Goal: Transaction & Acquisition: Book appointment/travel/reservation

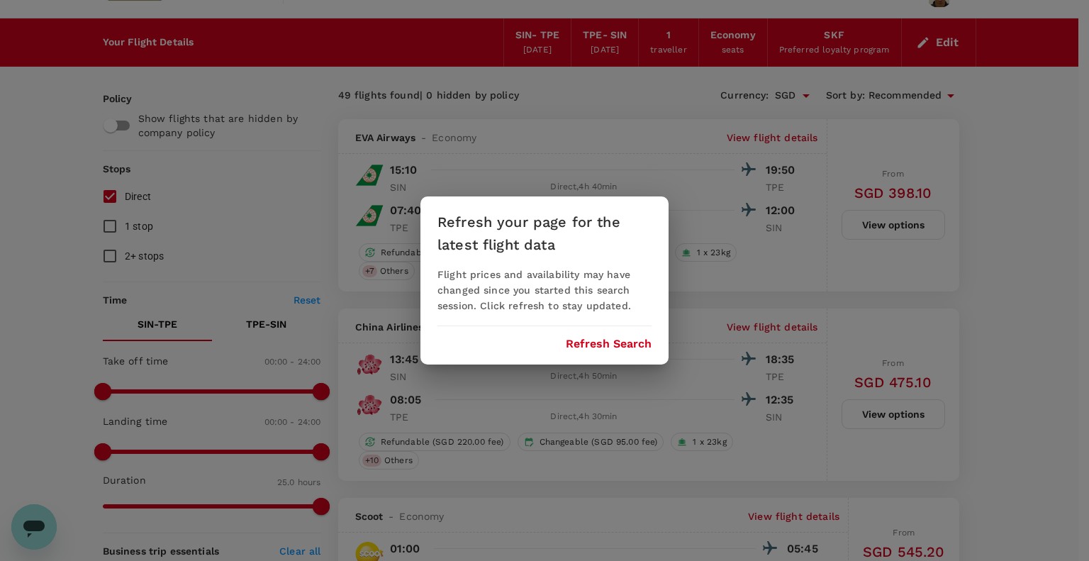
click at [602, 344] on button "Refresh Search" at bounding box center [609, 343] width 86 height 13
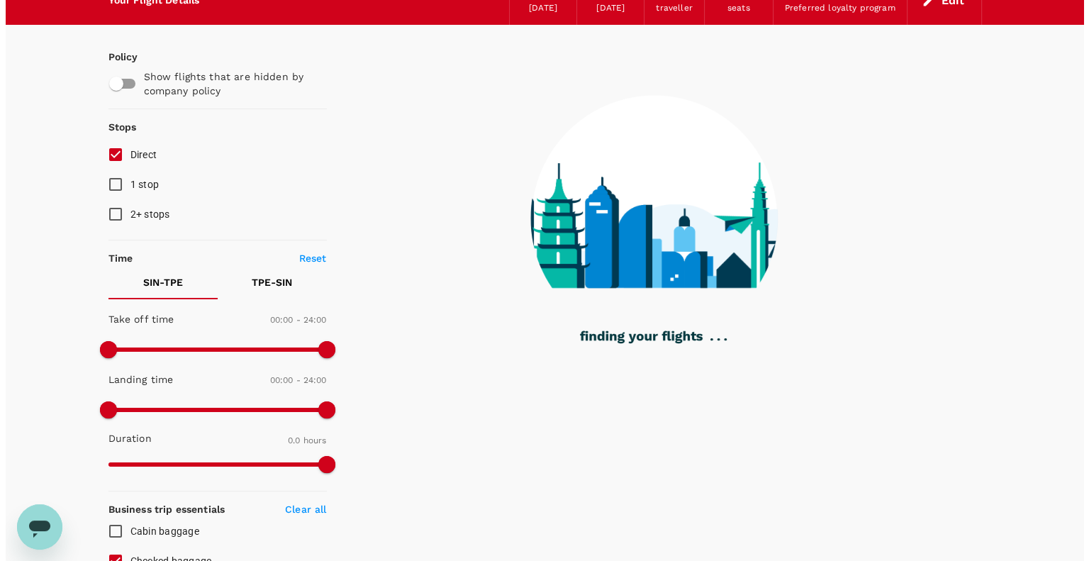
scroll to position [74, 0]
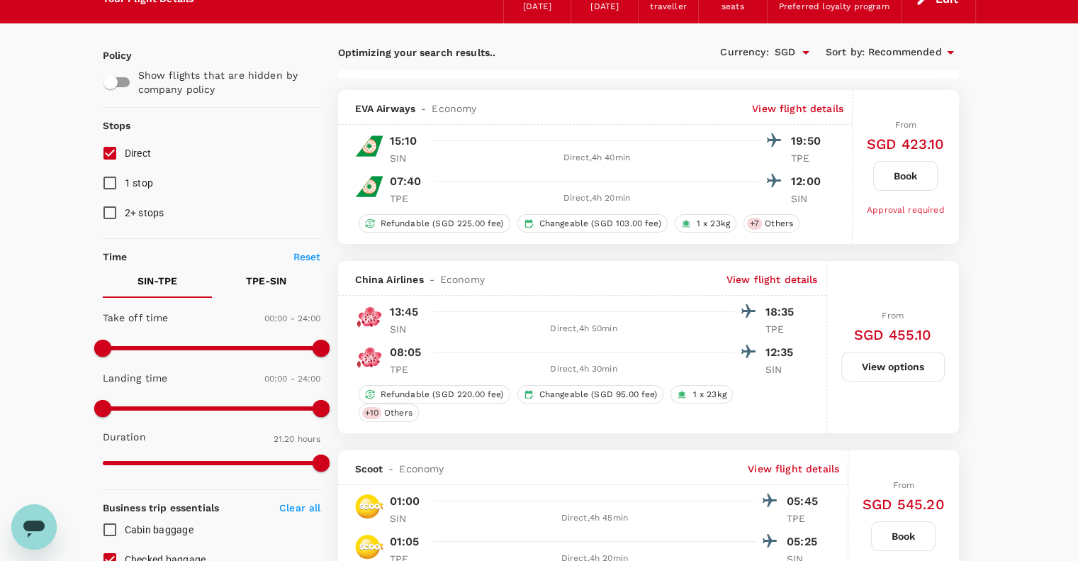
type input "1390"
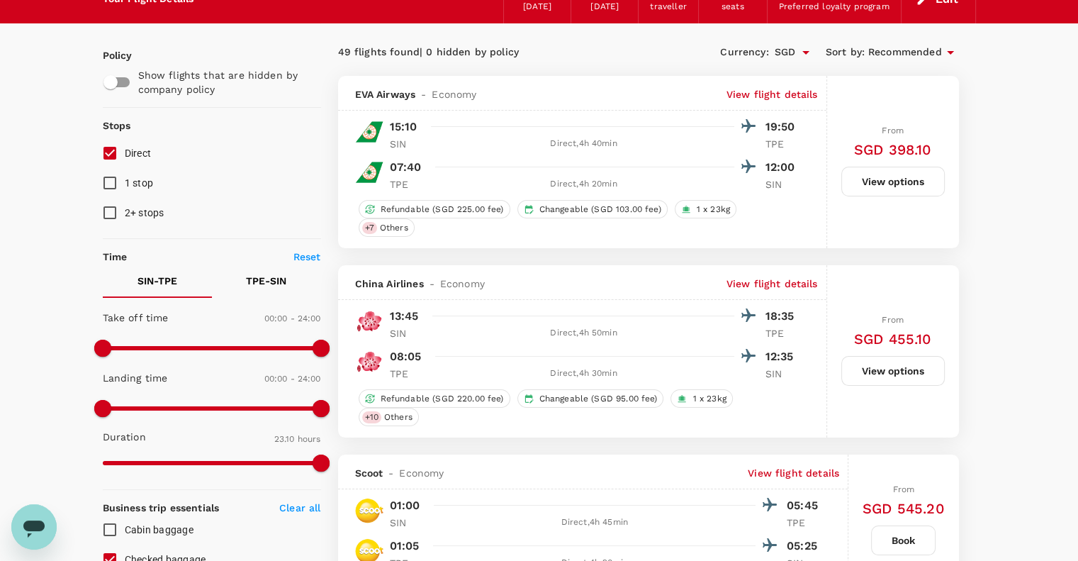
click at [763, 94] on p "View flight details" at bounding box center [772, 94] width 91 height 14
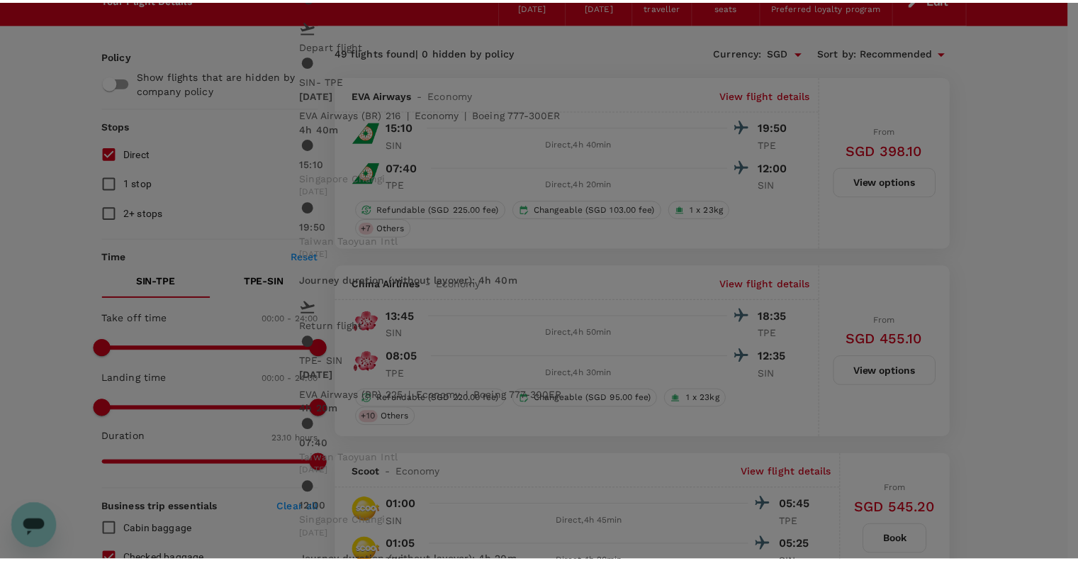
scroll to position [0, 0]
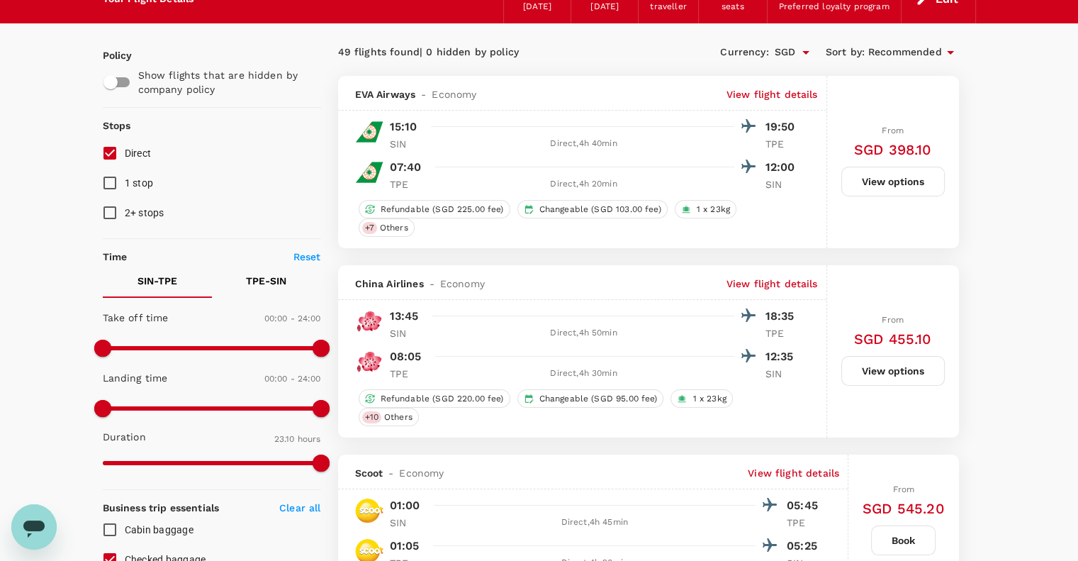
click at [871, 191] on button "View options" at bounding box center [892, 182] width 103 height 30
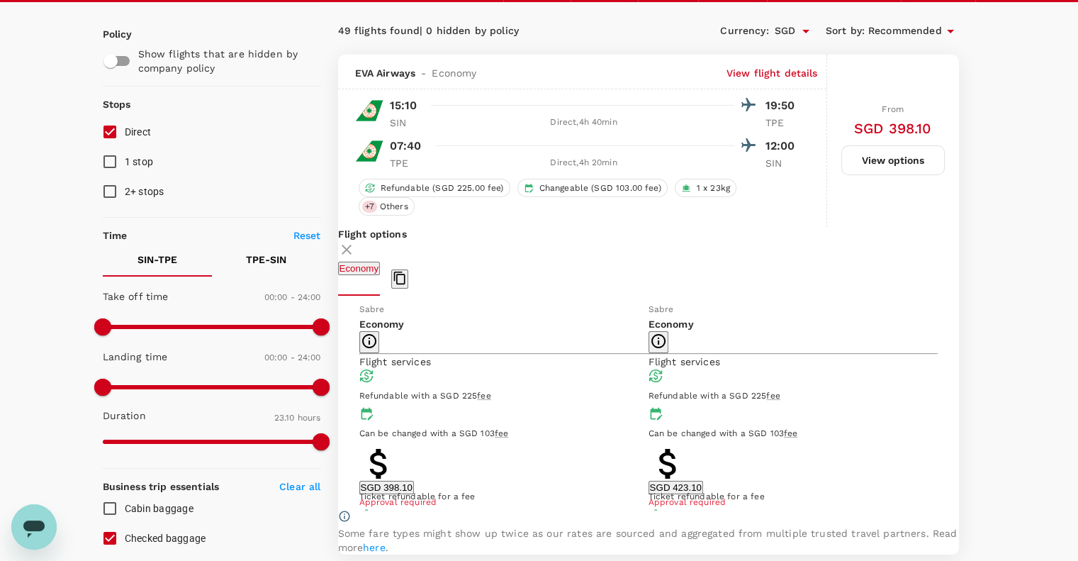
scroll to position [60, 0]
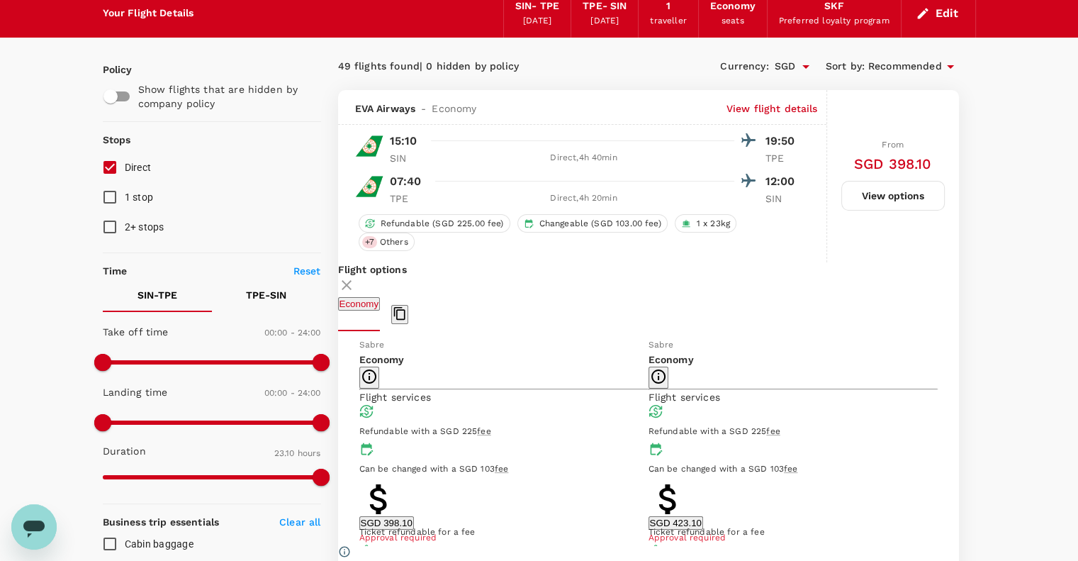
click at [760, 106] on p "View flight details" at bounding box center [772, 108] width 91 height 14
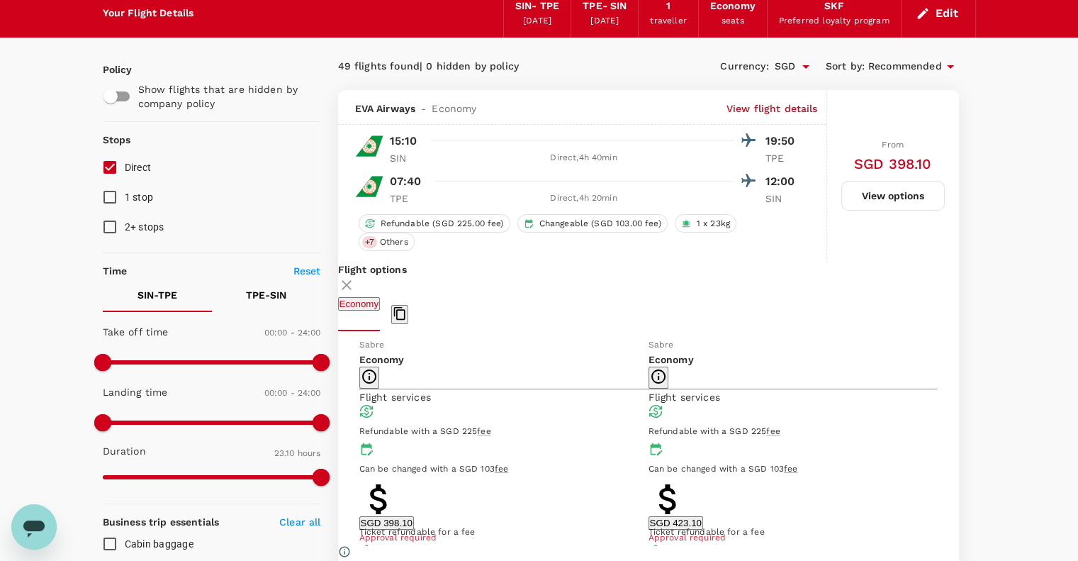
click at [355, 285] on icon at bounding box center [346, 284] width 17 height 17
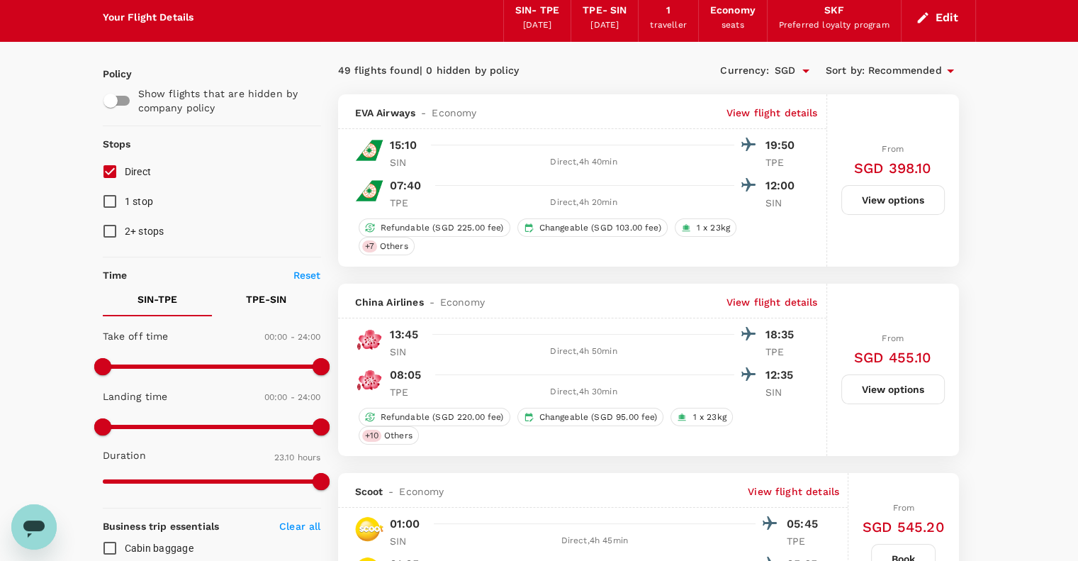
scroll to position [55, 0]
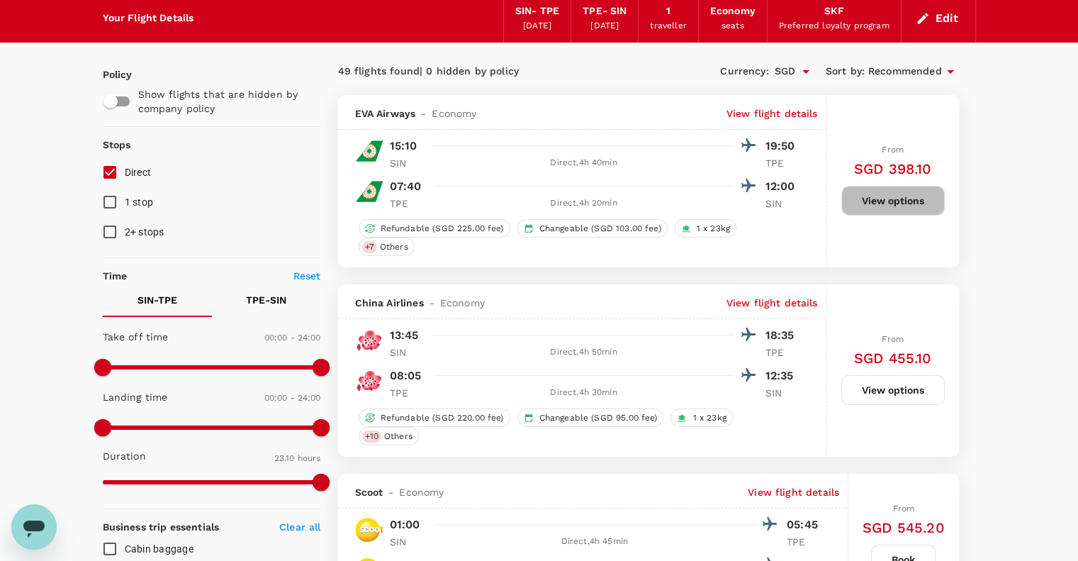
click at [890, 201] on button "View options" at bounding box center [892, 201] width 103 height 30
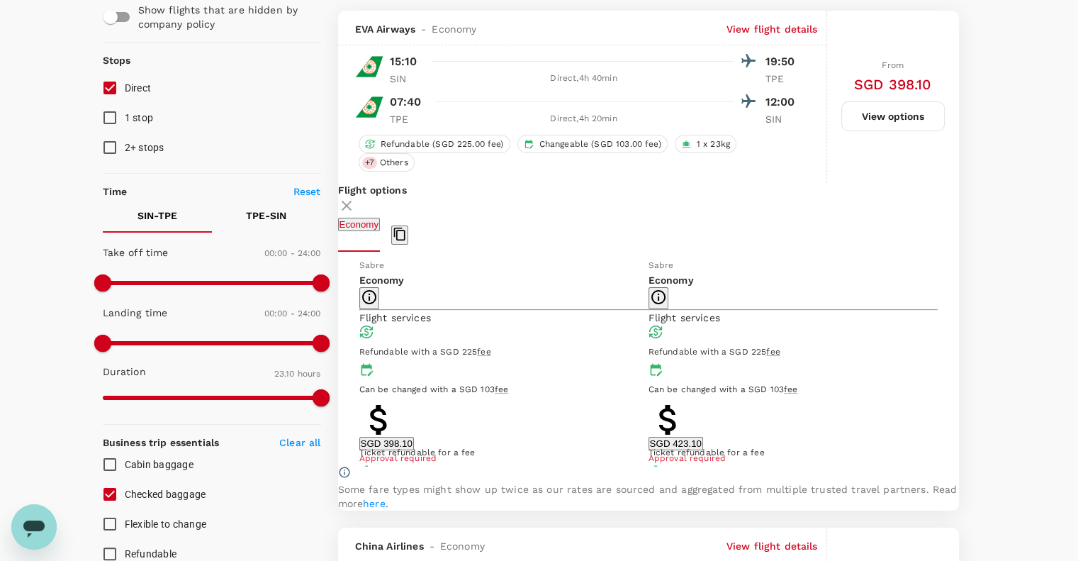
scroll to position [150, 0]
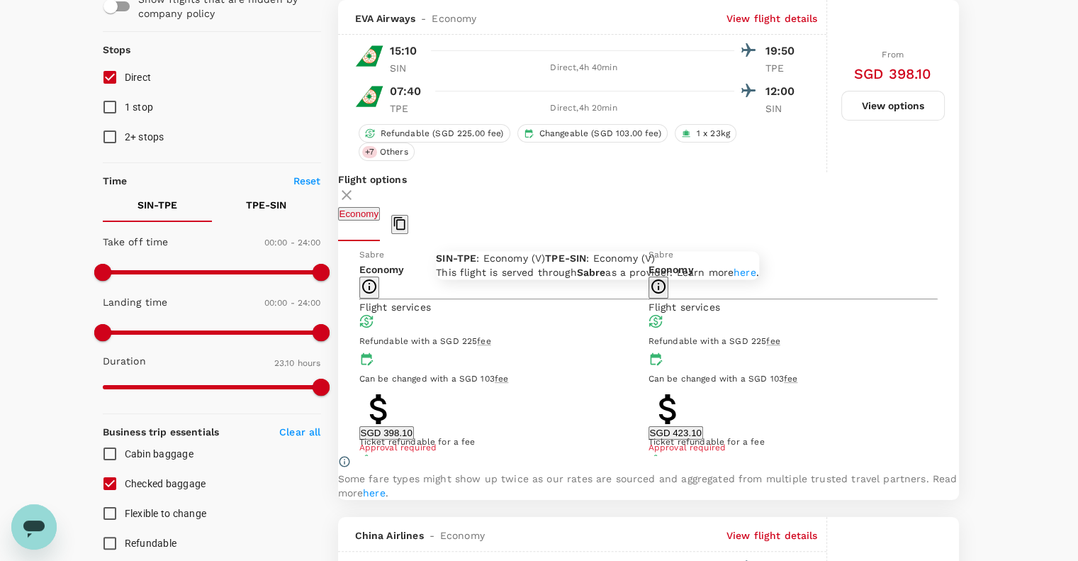
click at [376, 285] on icon "button" at bounding box center [369, 286] width 14 height 14
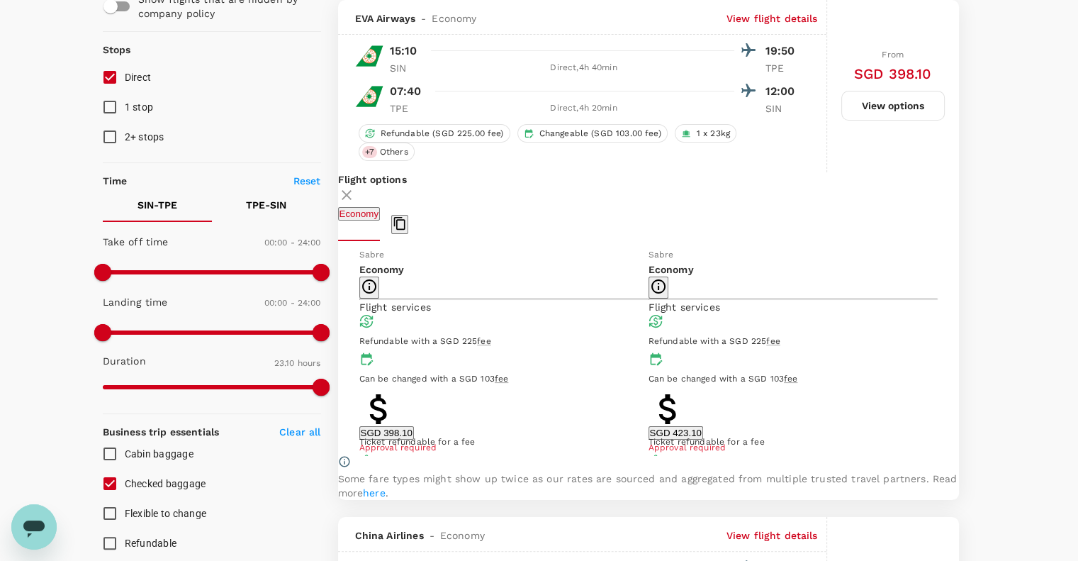
click at [355, 194] on icon at bounding box center [346, 194] width 17 height 17
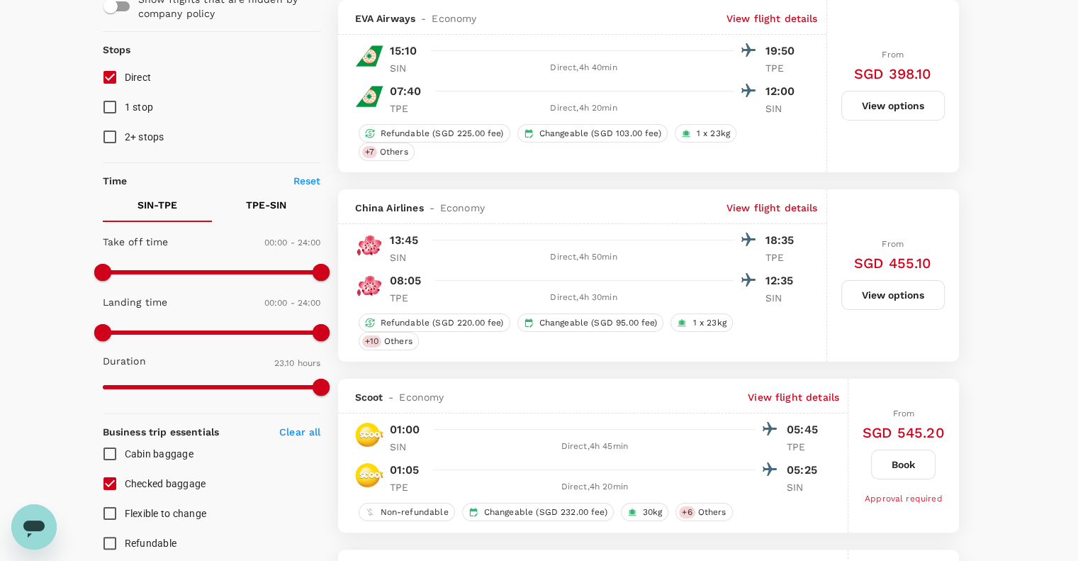
scroll to position [0, 0]
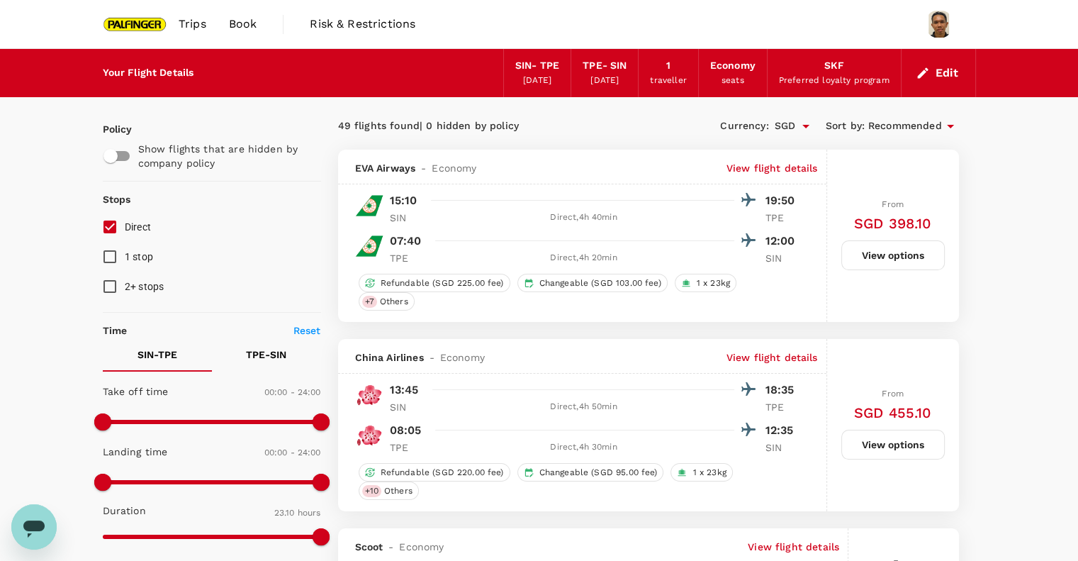
click at [955, 68] on button "Edit" at bounding box center [938, 73] width 51 height 23
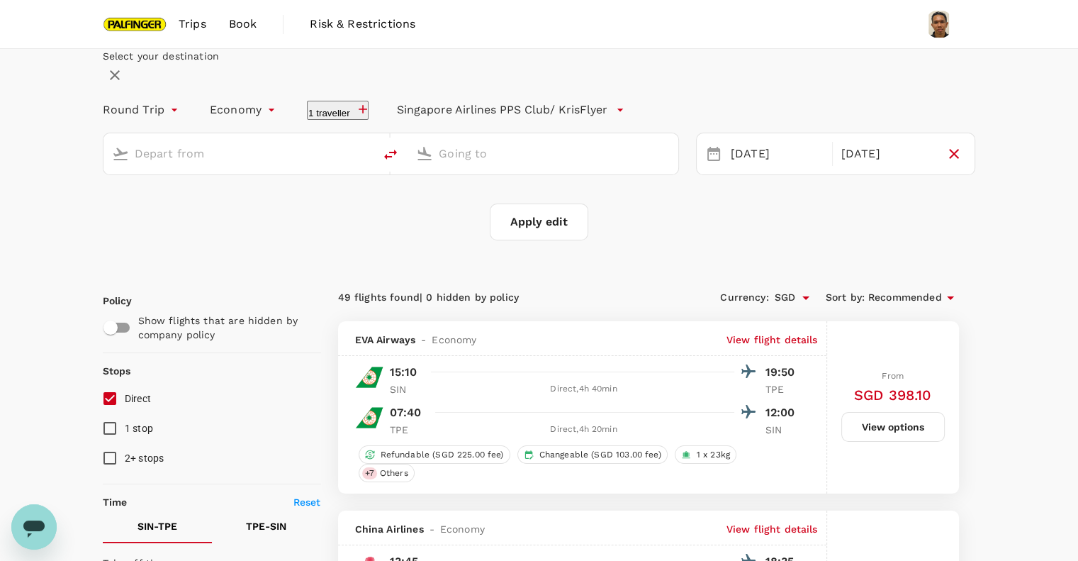
type input "Singapore Changi (SIN)"
click at [484, 164] on input "Taiwan Taoyuan Intl (TPE)" at bounding box center [544, 153] width 210 height 22
type input "i"
click at [548, 215] on p "Incheon Intl" at bounding box center [551, 208] width 252 height 14
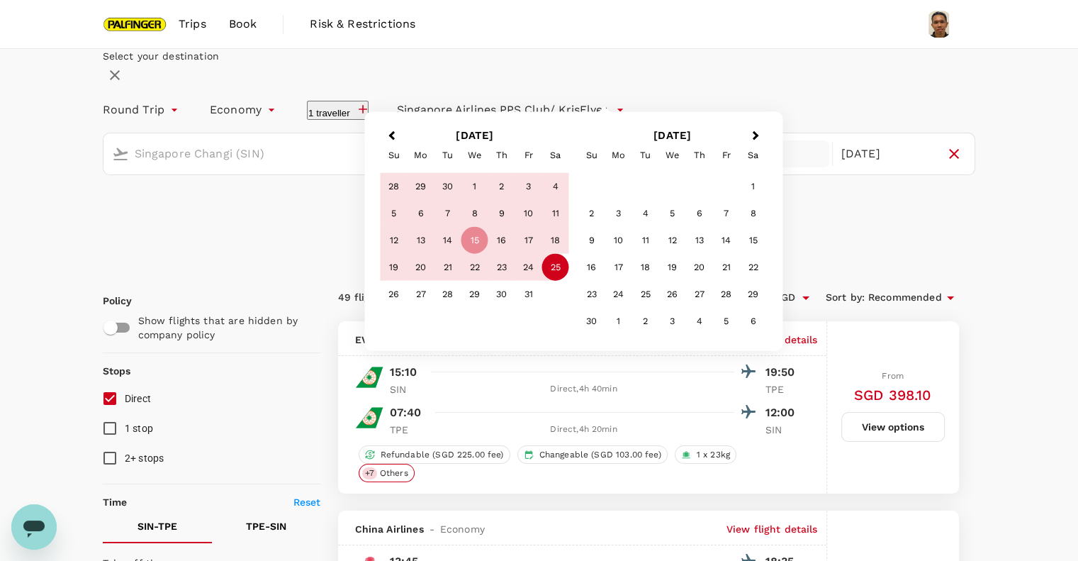
type input "Incheon Intl (ICN)"
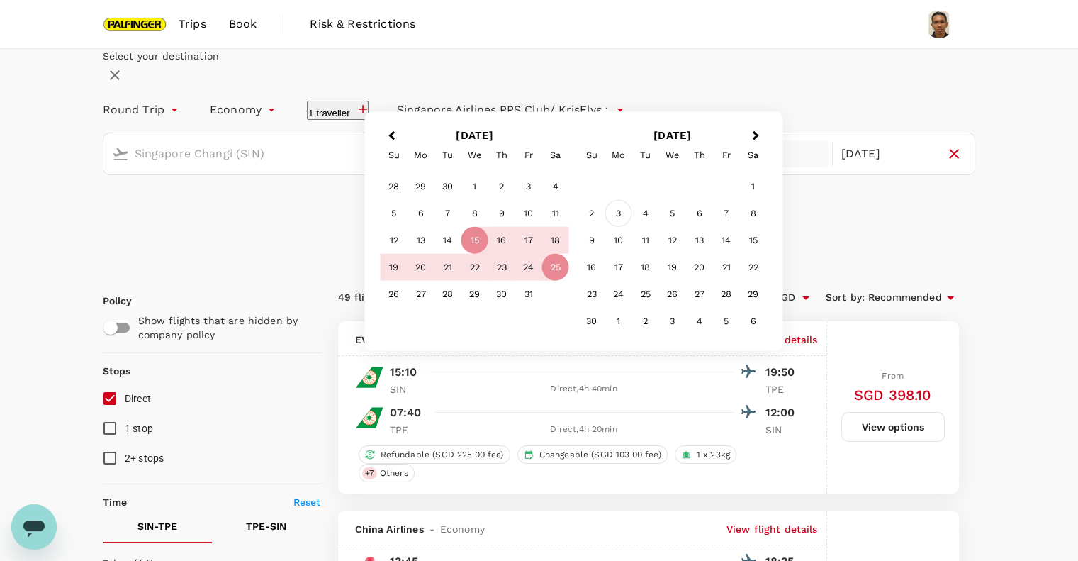
click at [632, 227] on div "3" at bounding box center [618, 213] width 27 height 27
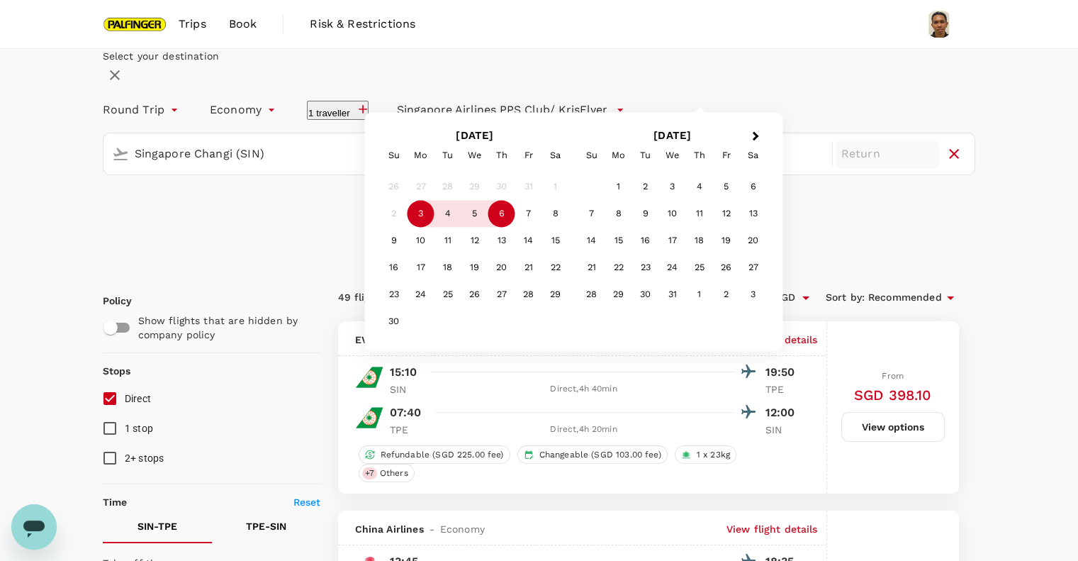
click at [515, 228] on div "6" at bounding box center [501, 214] width 27 height 27
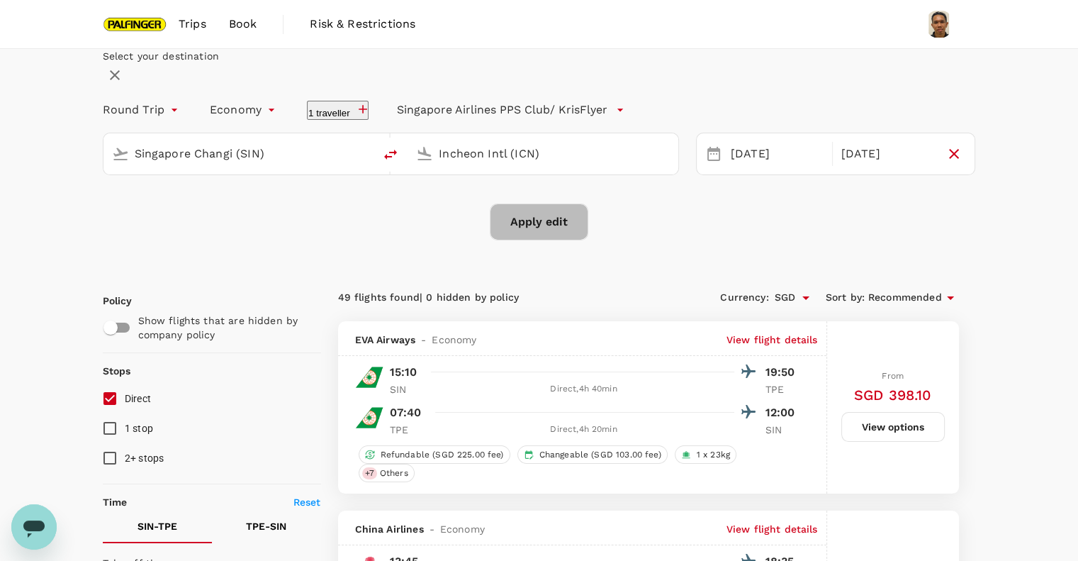
click at [534, 240] on button "Apply edit" at bounding box center [539, 221] width 99 height 37
checkbox input "false"
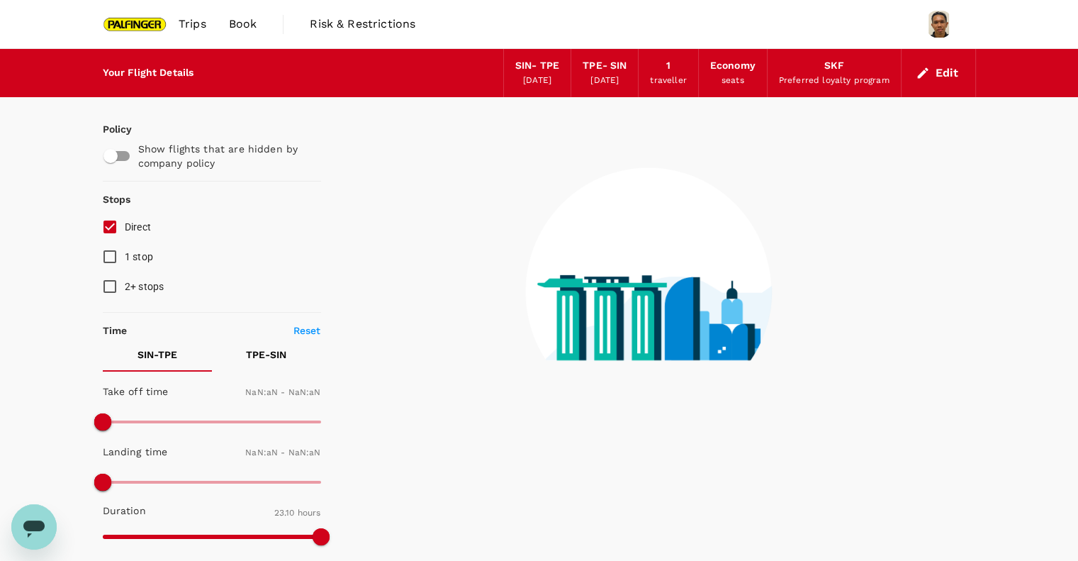
type input "1440"
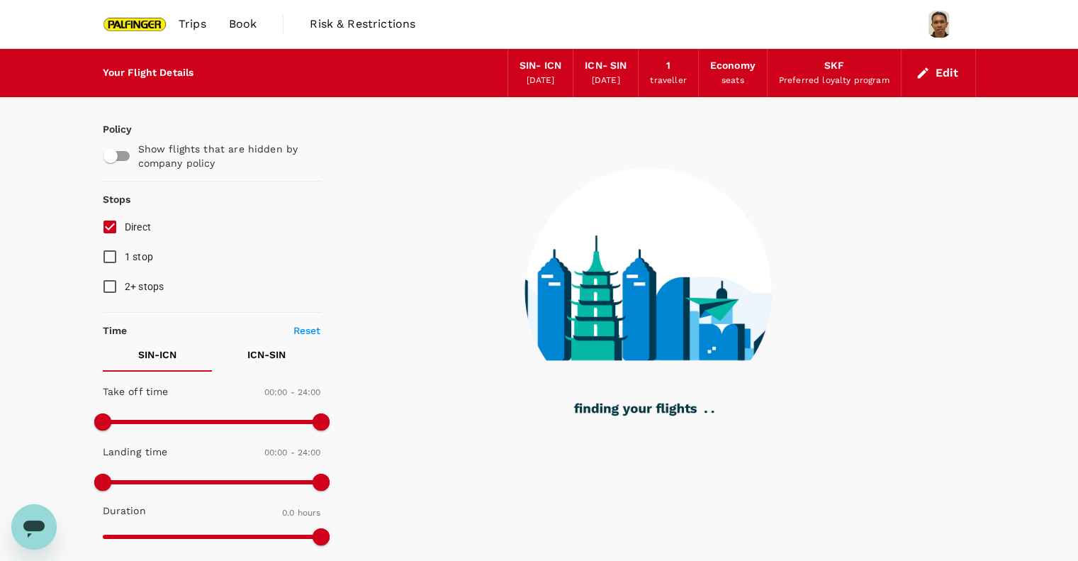
click at [101, 224] on input "Direct" at bounding box center [110, 227] width 30 height 30
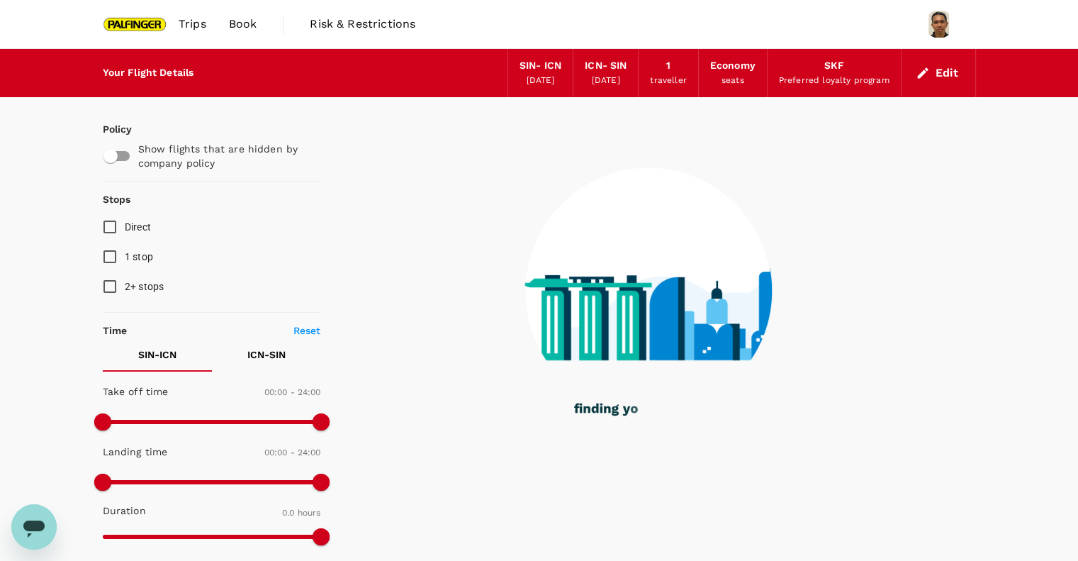
click at [123, 231] on input "Direct" at bounding box center [110, 227] width 30 height 30
checkbox input "true"
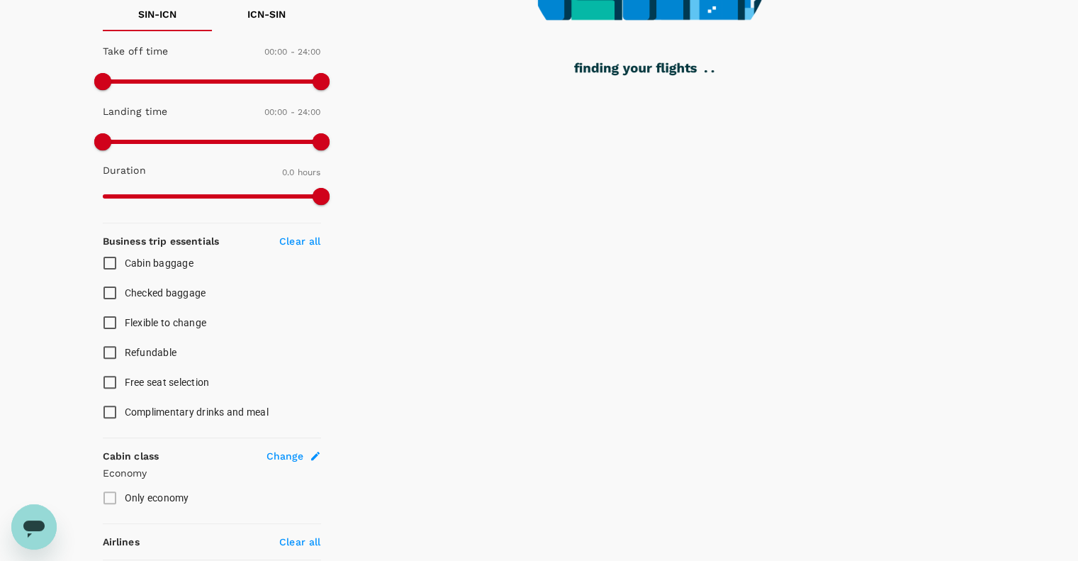
scroll to position [342, 0]
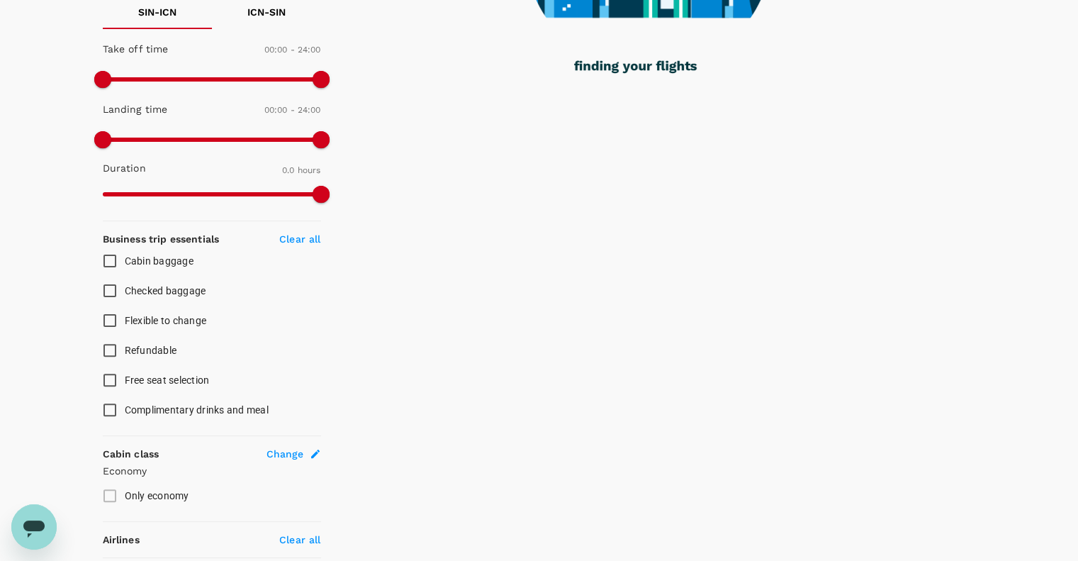
type input "1260"
checkbox input "true"
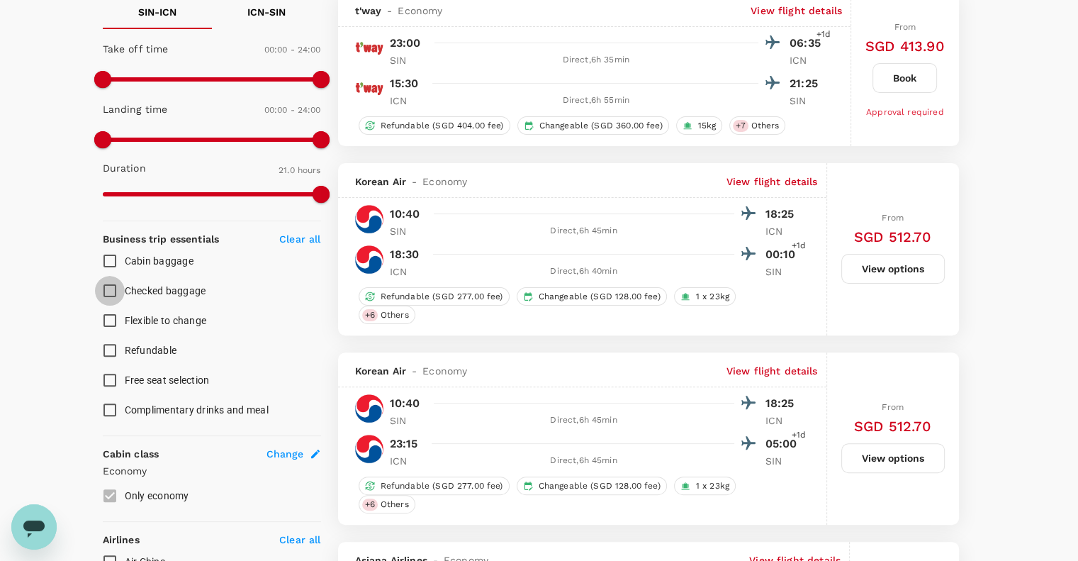
click at [106, 292] on input "Checked baggage" at bounding box center [110, 291] width 30 height 30
checkbox input "true"
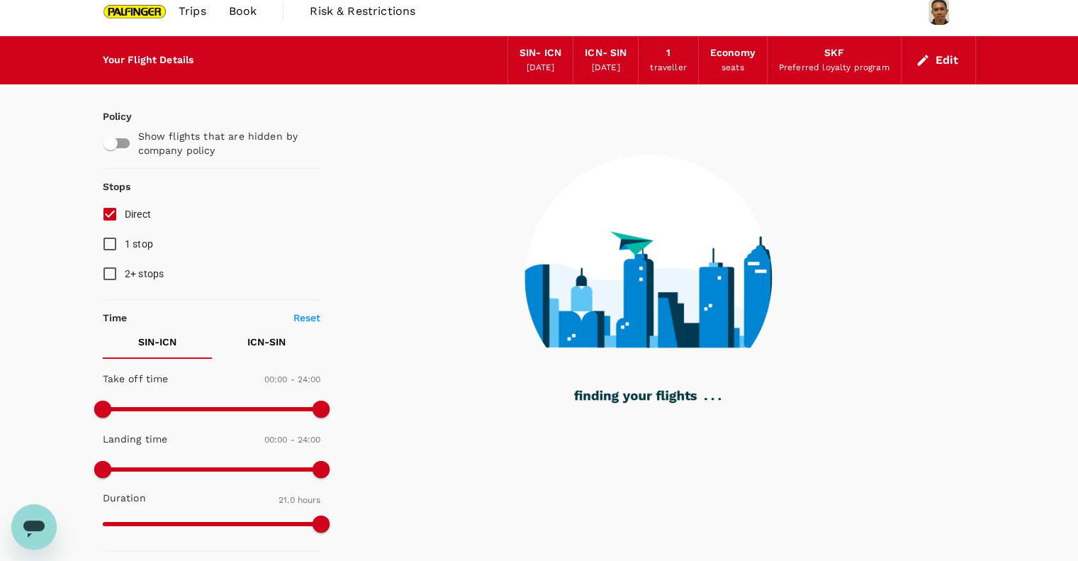
scroll to position [0, 0]
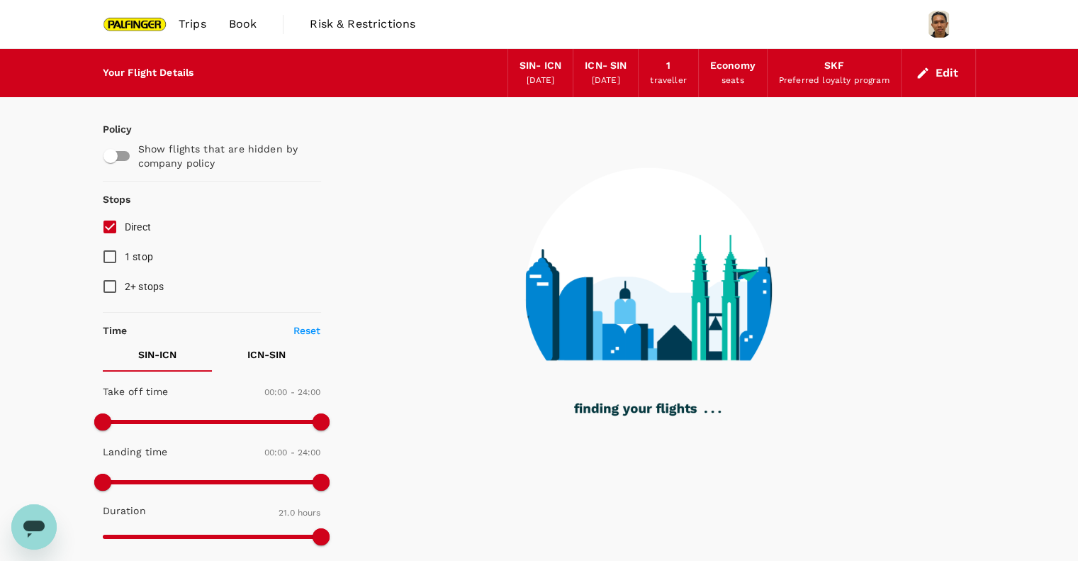
type input "1410"
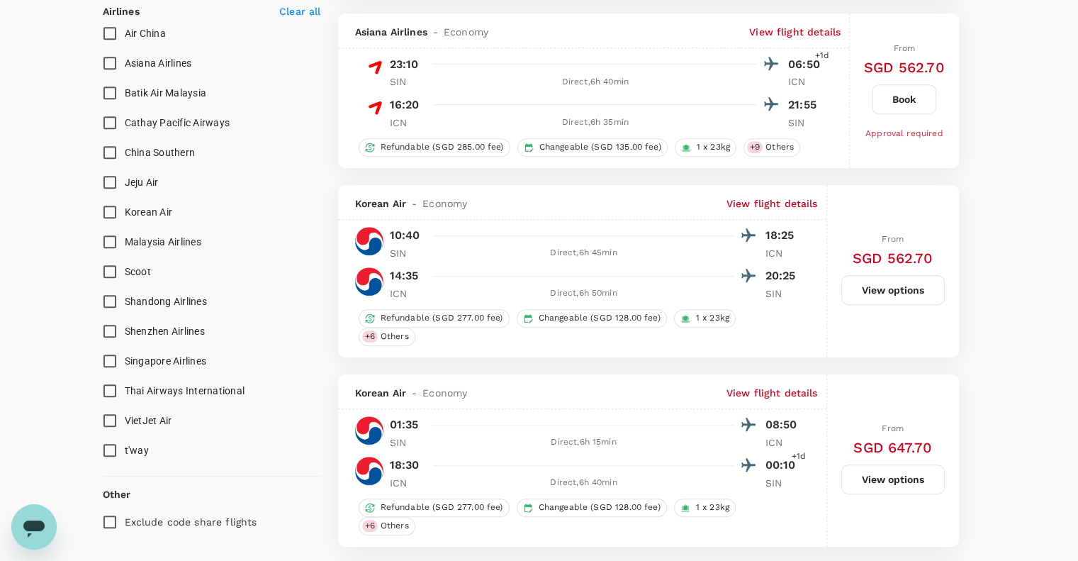
scroll to position [870, 0]
click at [111, 267] on input "Scoot" at bounding box center [110, 272] width 30 height 30
checkbox input "false"
type input "1595"
checkbox input "true"
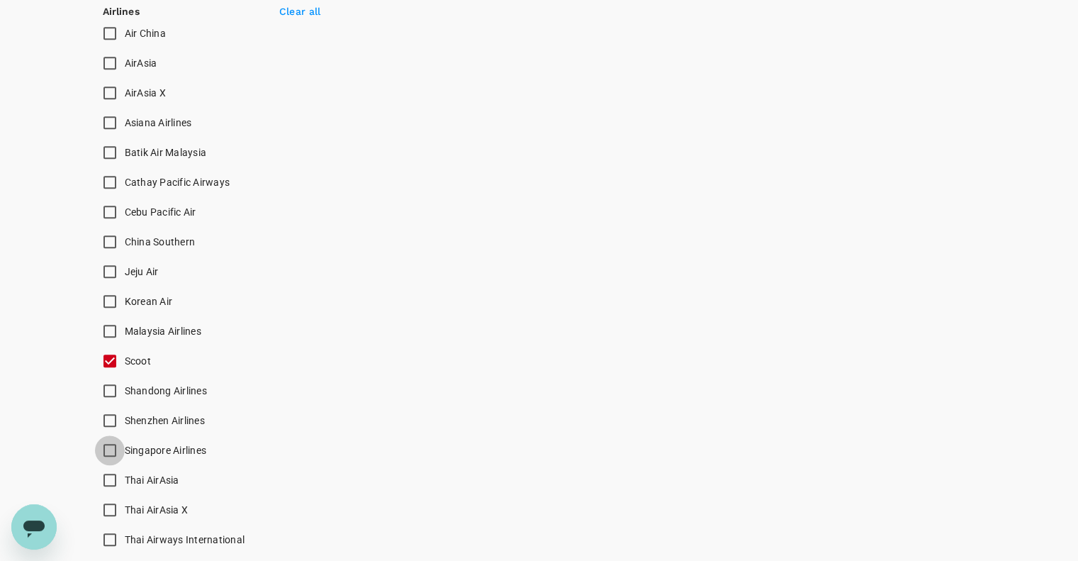
click at [111, 452] on input "Singapore Airlines" at bounding box center [110, 450] width 30 height 30
checkbox input "true"
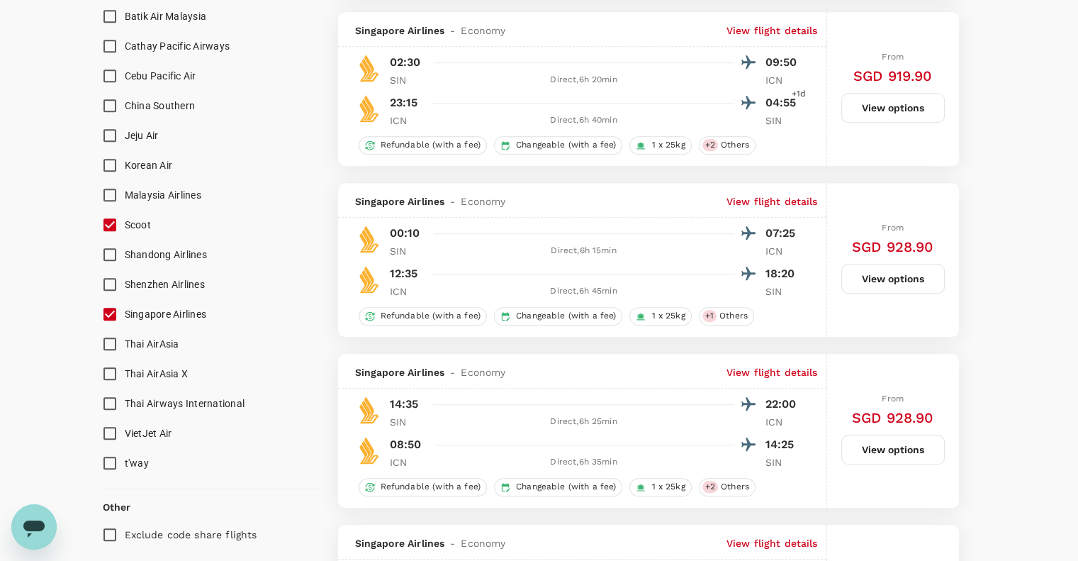
scroll to position [1019, 0]
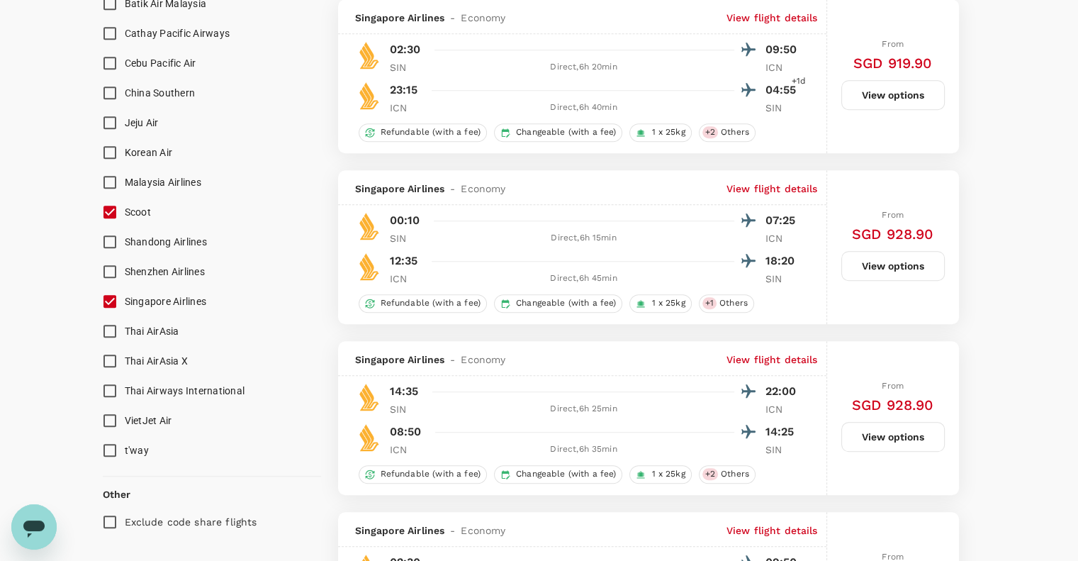
click at [113, 212] on input "Scoot" at bounding box center [110, 212] width 30 height 30
checkbox input "false"
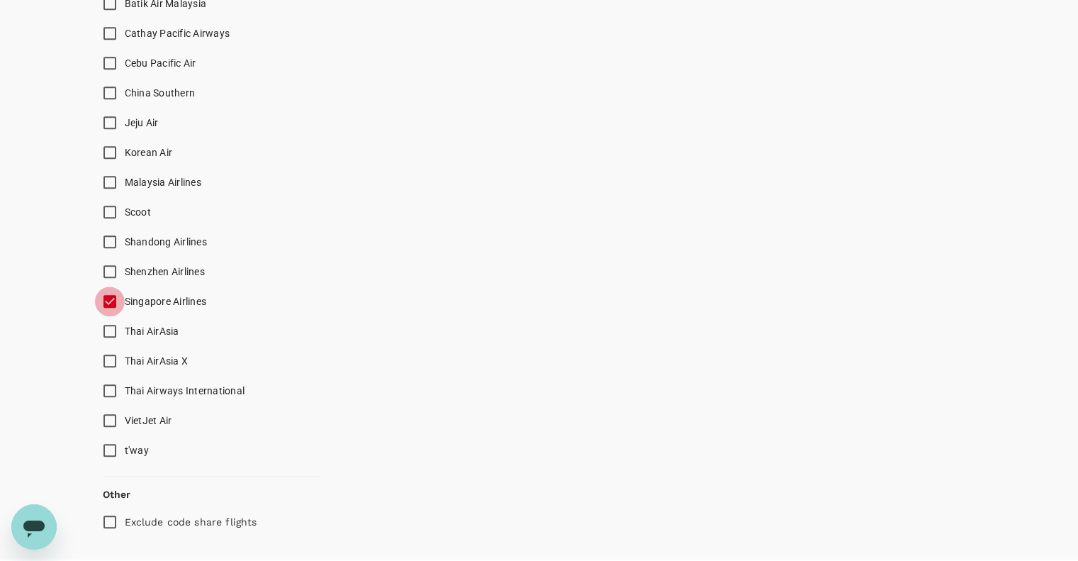
click at [111, 301] on input "Singapore Airlines" at bounding box center [110, 301] width 30 height 30
checkbox input "false"
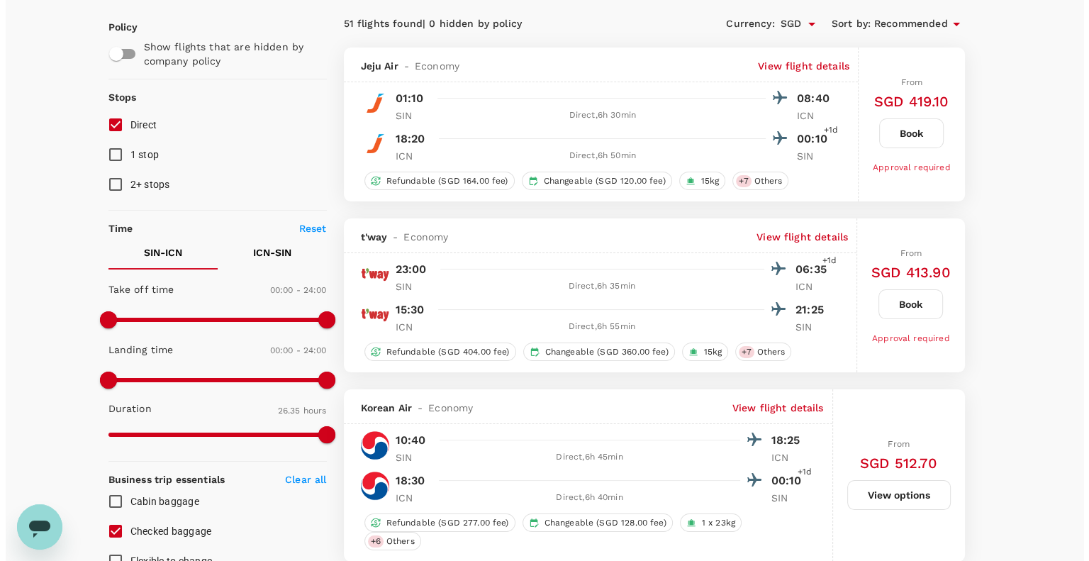
scroll to position [22, 0]
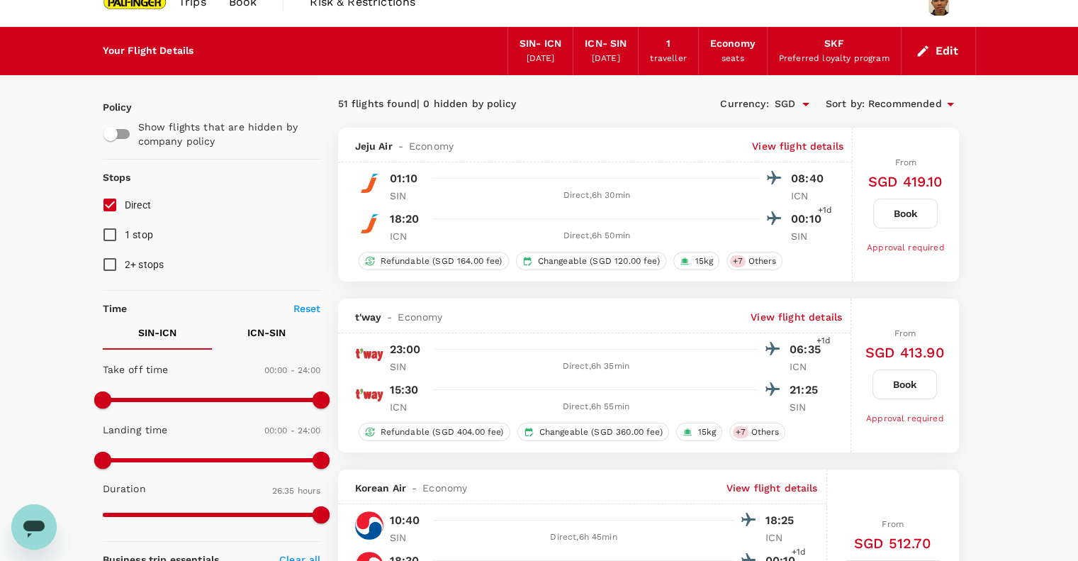
click at [812, 144] on p "View flight details" at bounding box center [797, 146] width 91 height 14
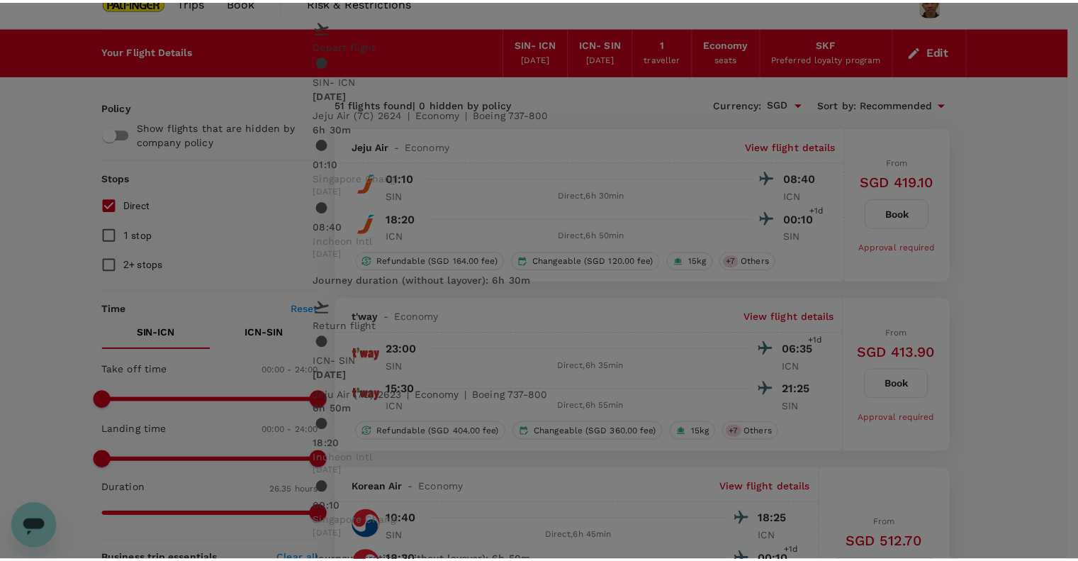
scroll to position [7, 0]
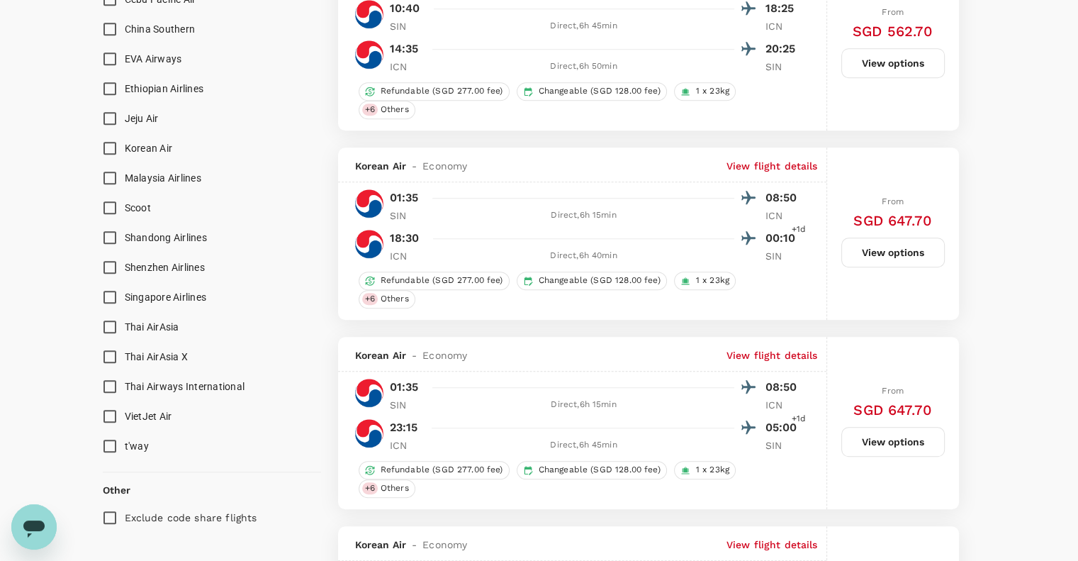
scroll to position [1076, 0]
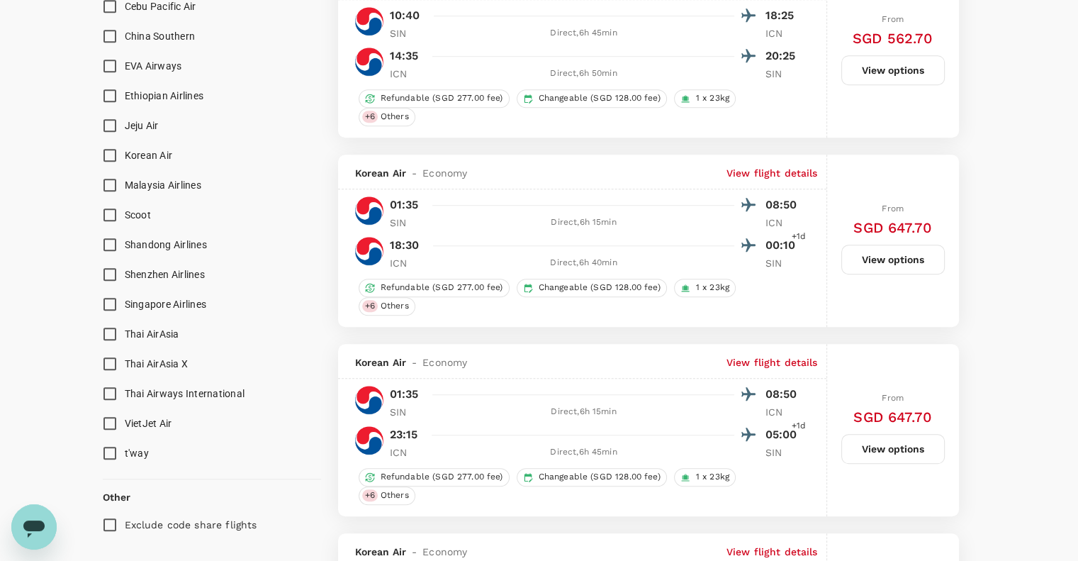
click at [109, 300] on input "Singapore Airlines" at bounding box center [110, 304] width 30 height 30
checkbox input "true"
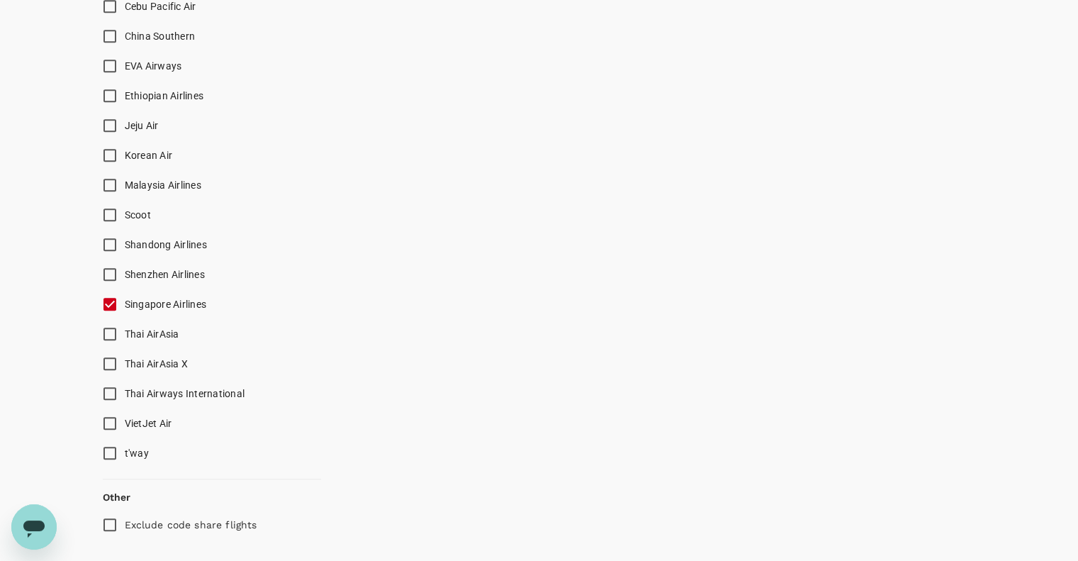
click at [113, 214] on input "Scoot" at bounding box center [110, 215] width 30 height 30
checkbox input "true"
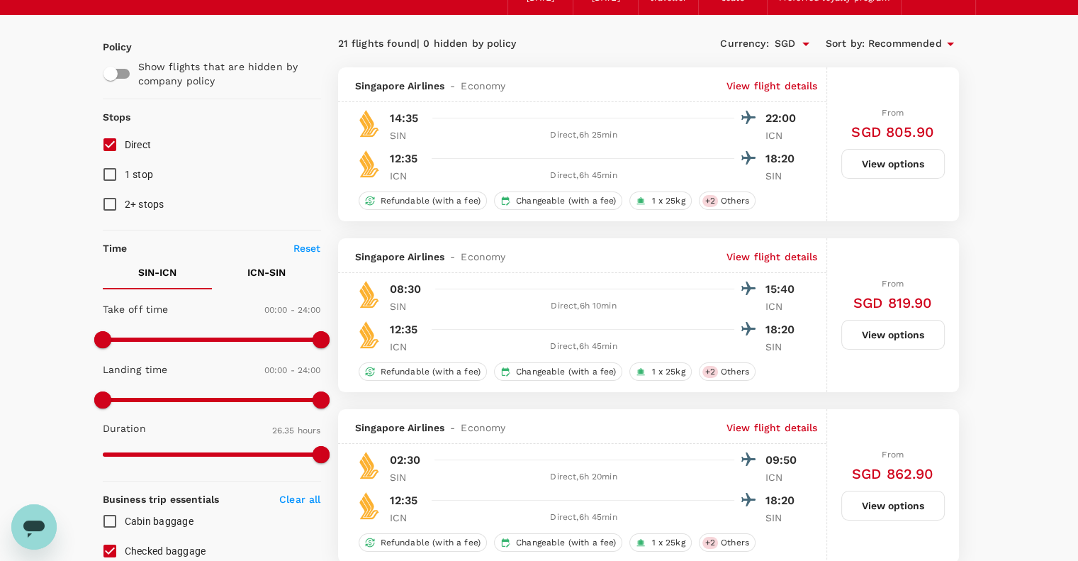
scroll to position [0, 0]
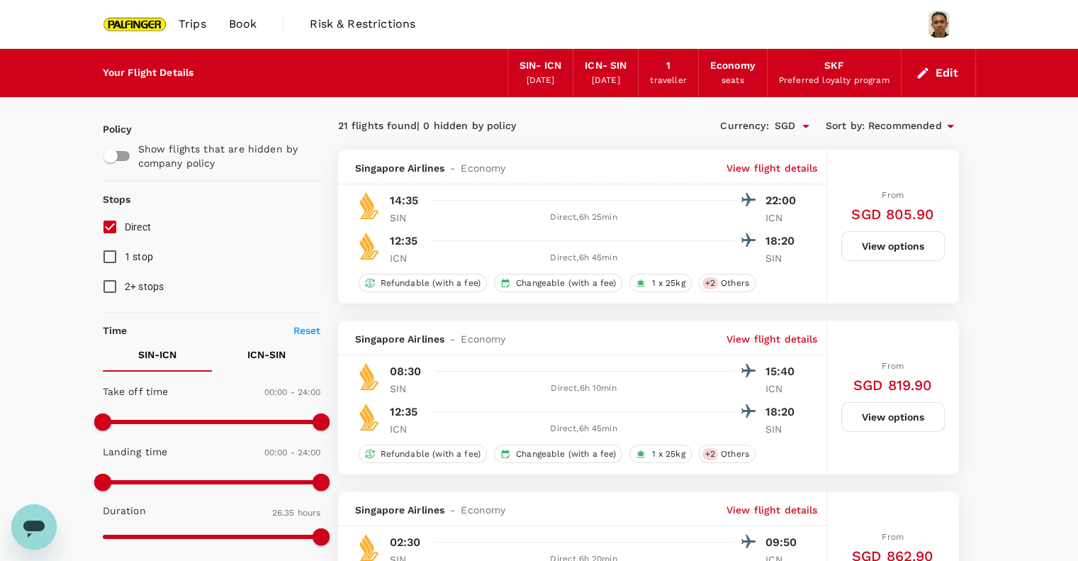
click at [754, 341] on p "View flight details" at bounding box center [772, 339] width 91 height 14
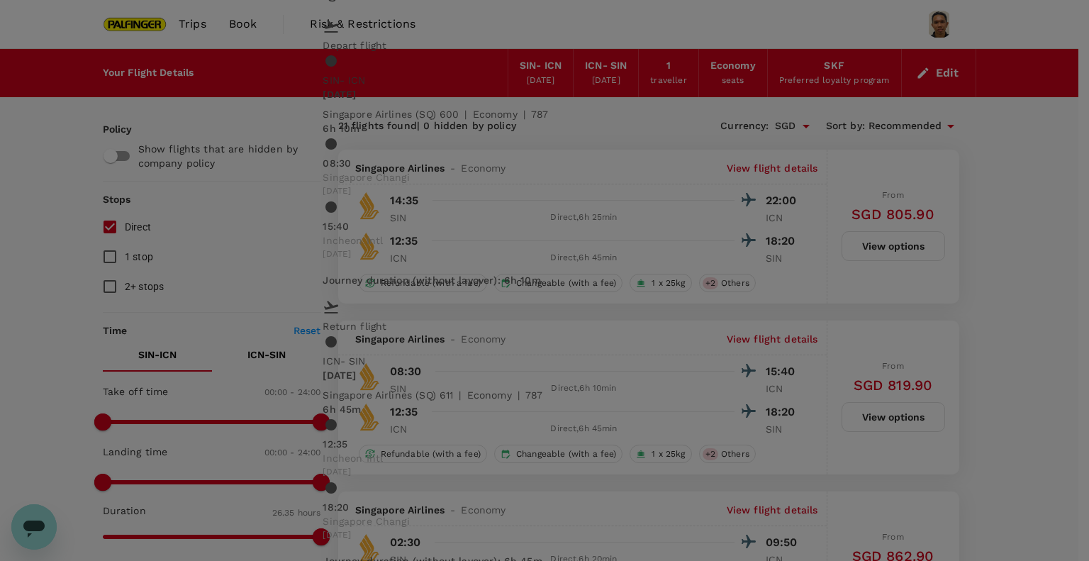
click at [1002, 263] on div "Flight details Depart flight SIN - ICN [DATE] Singapore Airlines (SQ) 600 | eco…" at bounding box center [544, 280] width 1089 height 561
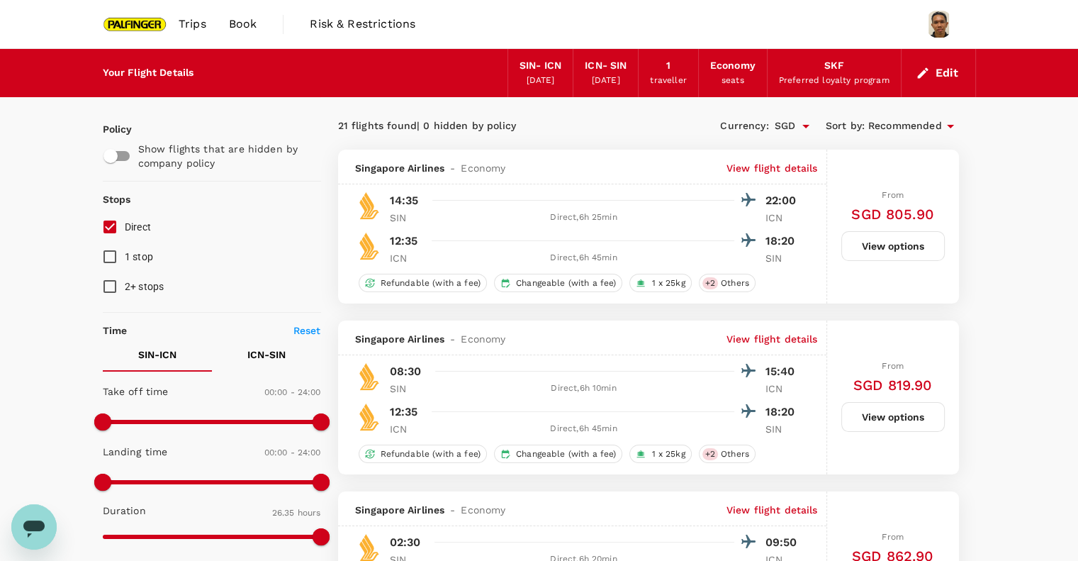
click at [752, 168] on p "View flight details" at bounding box center [772, 168] width 91 height 14
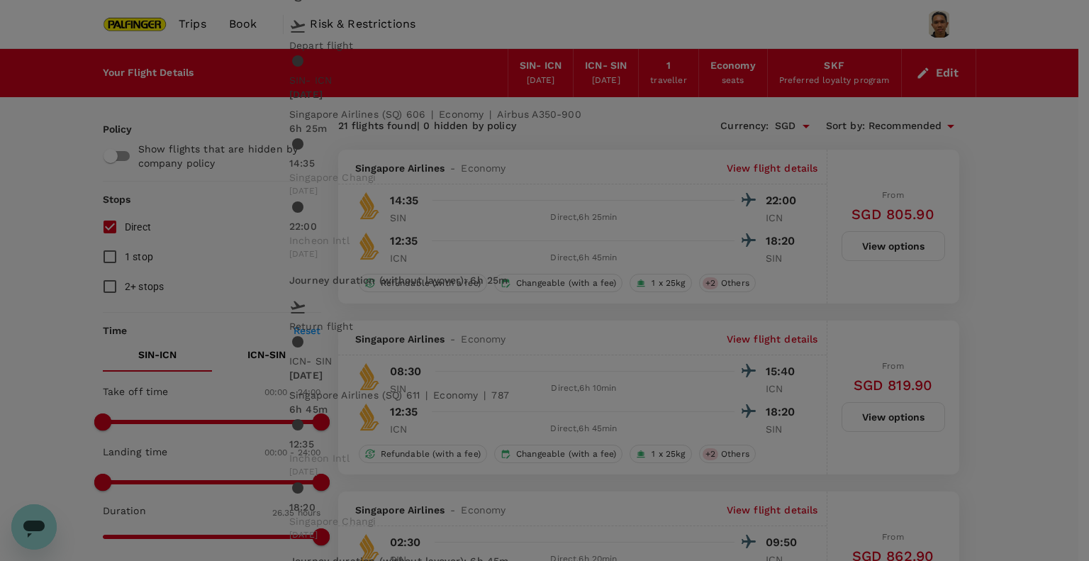
click at [999, 286] on div "Flight details Depart flight SIN - ICN [DATE] Singapore Airlines (SQ) 606 | eco…" at bounding box center [544, 280] width 1089 height 561
